Goal: Task Accomplishment & Management: Use online tool/utility

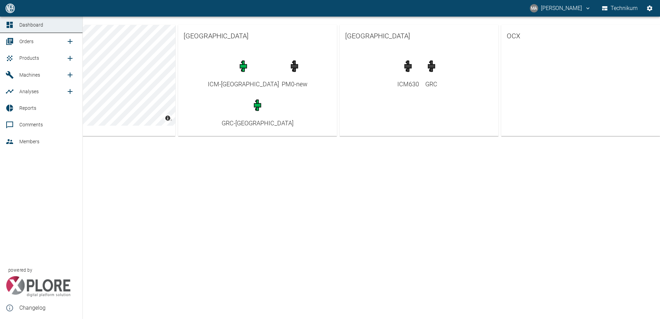
click at [28, 43] on span "Orders" at bounding box center [26, 42] width 14 height 6
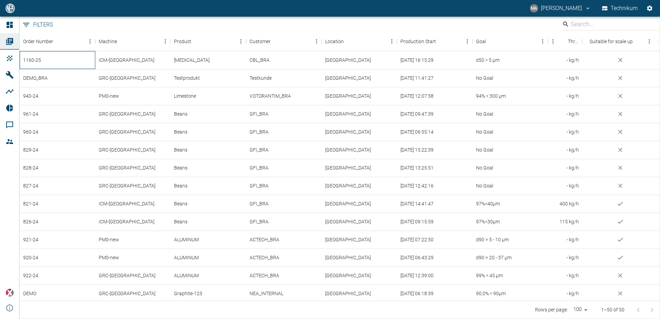
click at [74, 56] on div "1160-25" at bounding box center [58, 60] width 76 height 18
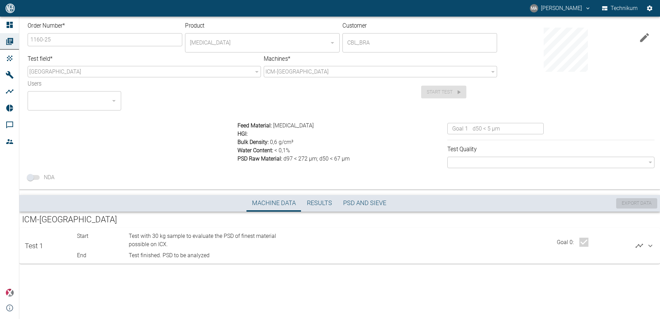
click at [219, 110] on div "Order Number * 1160-25 ​ Product Lithium Carbonate ​ Customer CBL_BRA ​ Test fi…" at bounding box center [339, 102] width 640 height 176
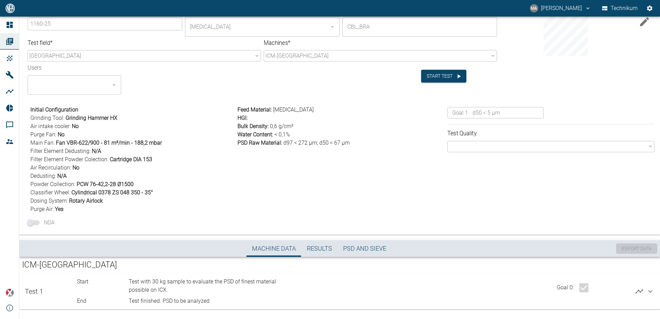
scroll to position [23, 0]
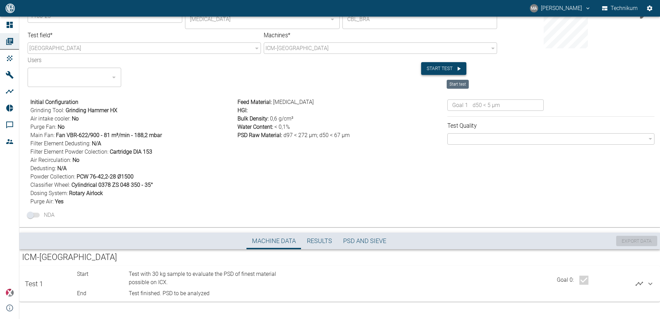
click at [441, 67] on button "Start test" at bounding box center [443, 68] width 45 height 13
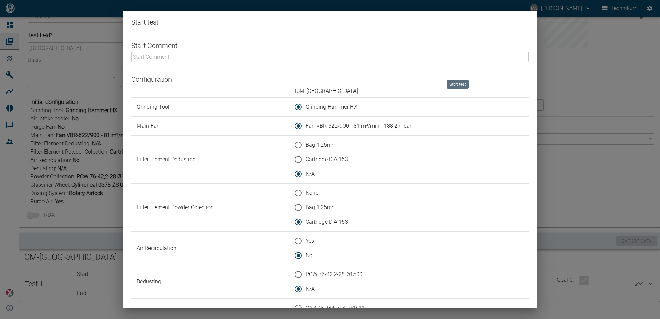
click at [170, 57] on input "text" at bounding box center [330, 56] width 398 height 11
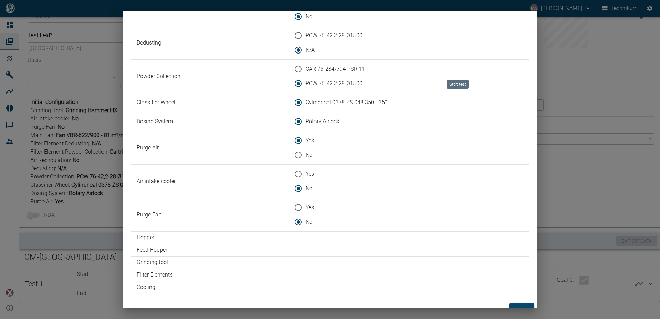
scroll to position [249, 0]
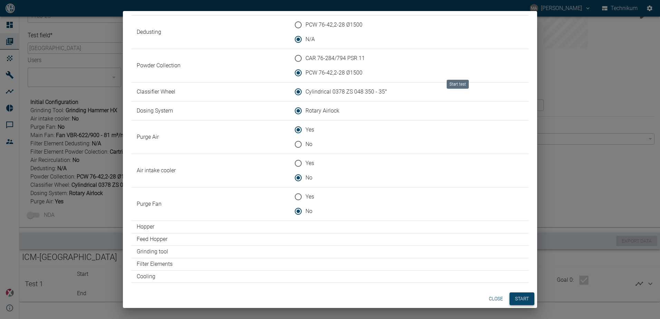
type input "Test for coarser material with d50<6µm. Classifier speed = 17m/s"
click at [515, 297] on button "Start" at bounding box center [521, 298] width 25 height 13
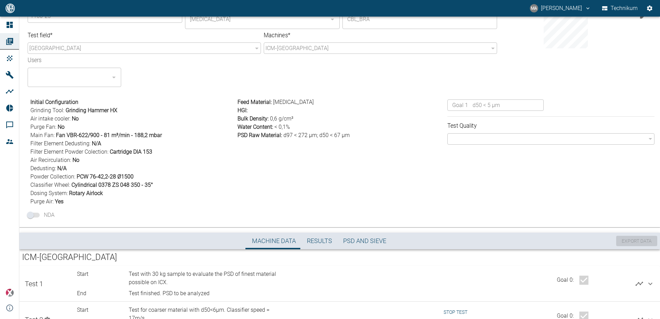
scroll to position [59, 0]
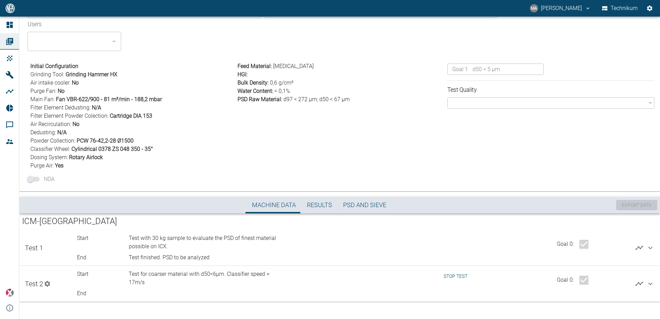
click at [447, 274] on button "Stop test" at bounding box center [455, 276] width 29 height 13
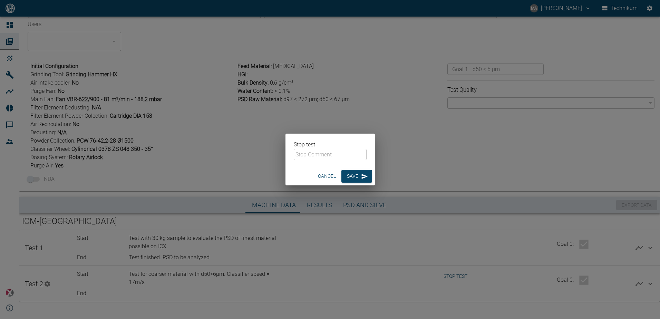
click at [319, 153] on input "text" at bounding box center [330, 154] width 73 height 11
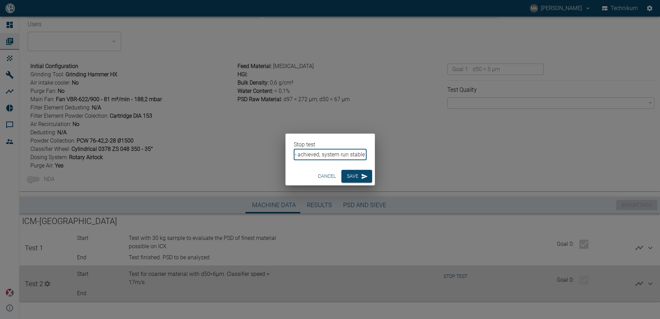
scroll to position [0, 108]
click at [350, 155] on input "Material finished. Higher throughputs were achieved, system run stable" at bounding box center [330, 154] width 73 height 11
type input "Material finished. Higher throughputs were achieved, system run with stability"
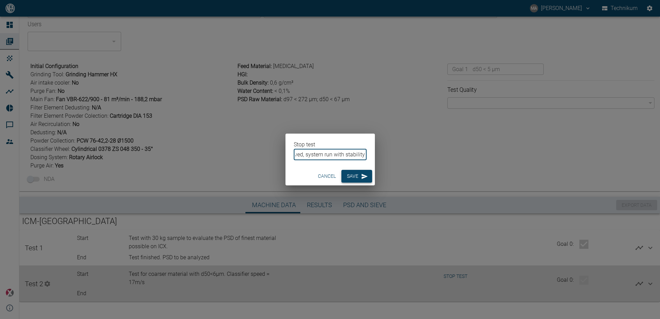
click at [352, 178] on button "Save" at bounding box center [356, 176] width 31 height 13
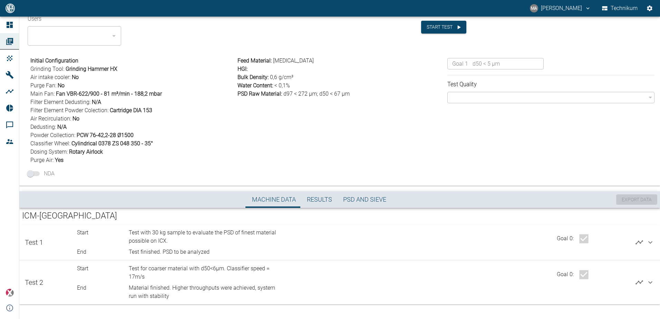
scroll to position [68, 0]
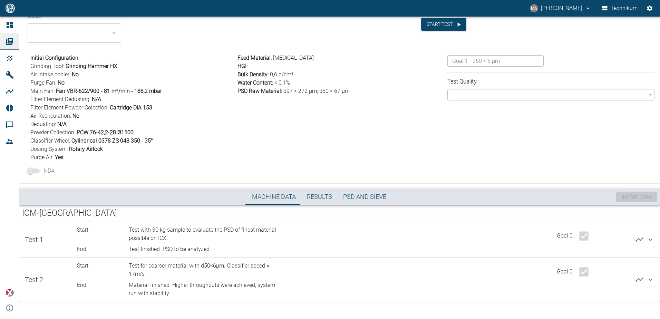
click at [648, 279] on icon at bounding box center [650, 279] width 8 height 8
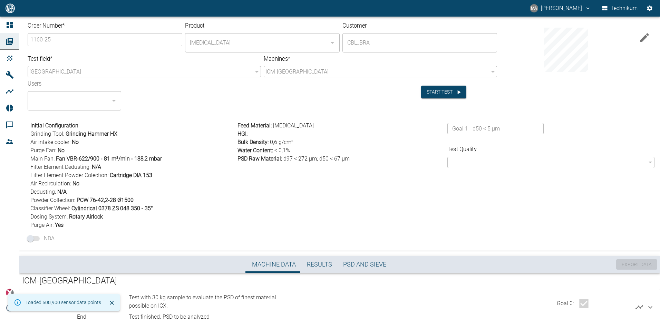
scroll to position [68, 0]
